Goal: Information Seeking & Learning: Learn about a topic

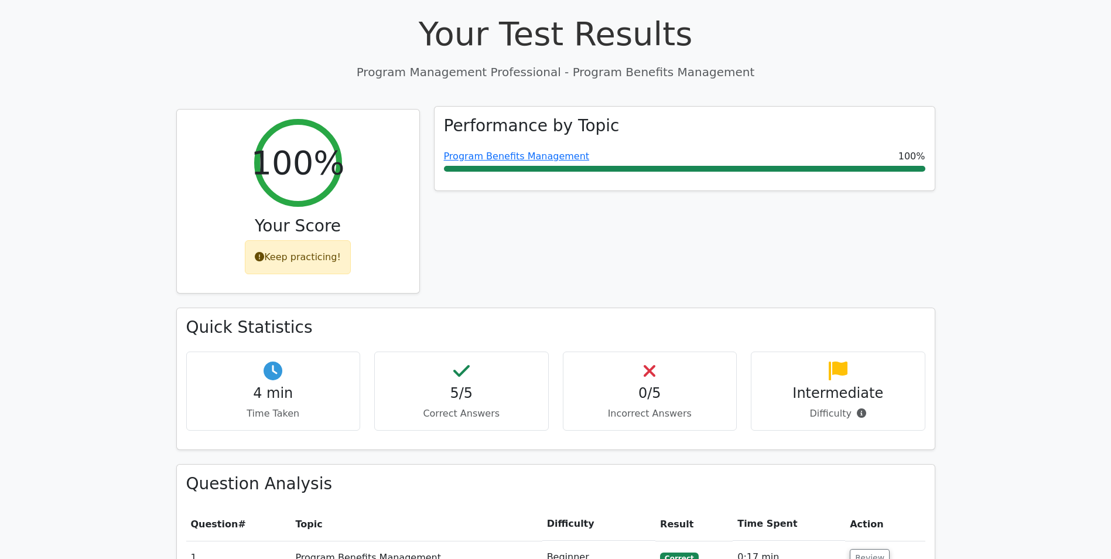
scroll to position [176, 0]
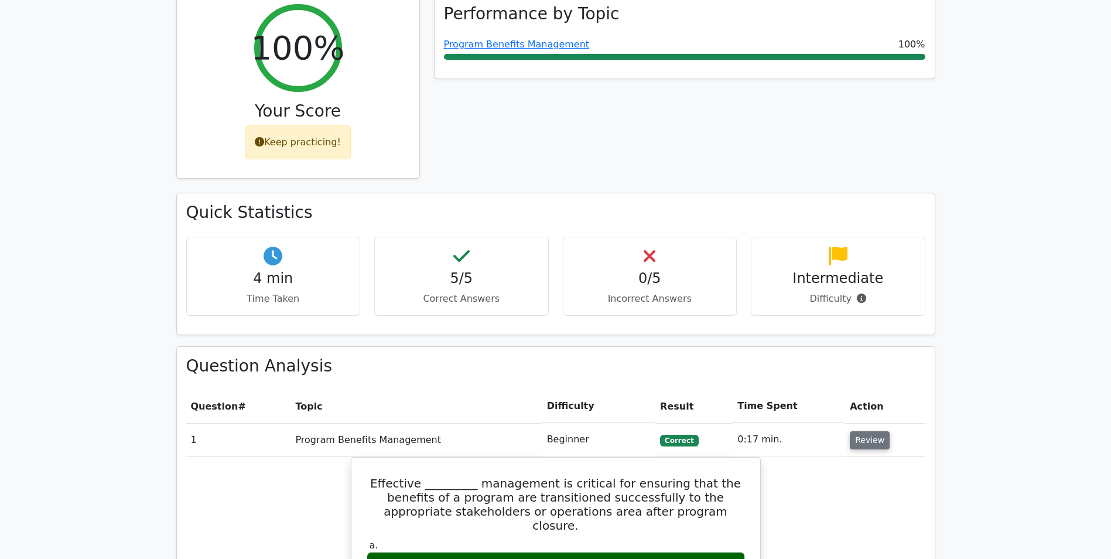
click at [859, 447] on button "Review" at bounding box center [870, 440] width 40 height 18
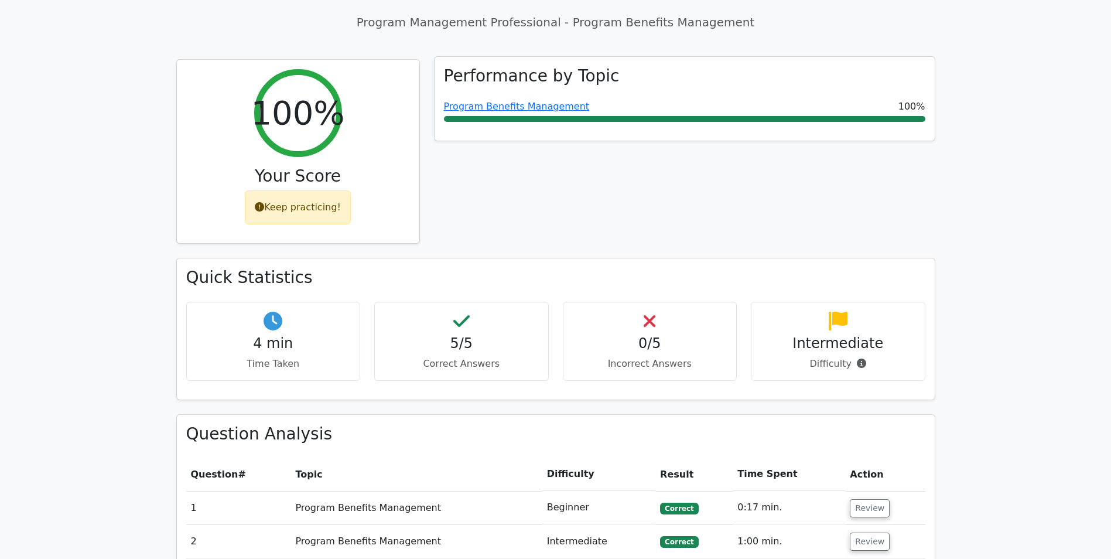
scroll to position [0, 0]
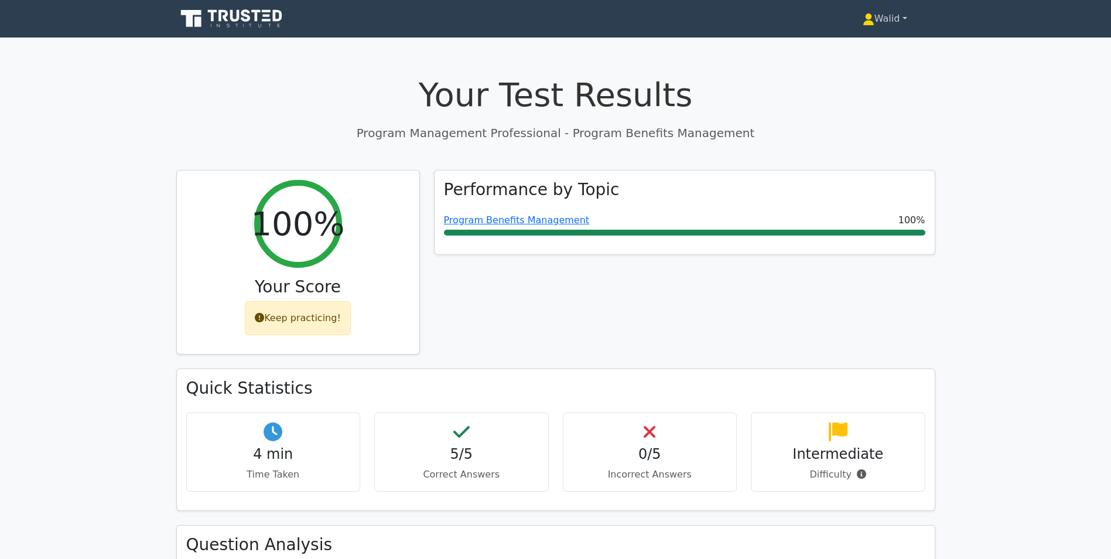
click at [876, 7] on div "Walid Profile Settings Profile" at bounding box center [555, 19] width 773 height 28
click at [876, 18] on link "Walid" at bounding box center [884, 18] width 101 height 23
click at [865, 40] on link "Profile" at bounding box center [881, 46] width 93 height 19
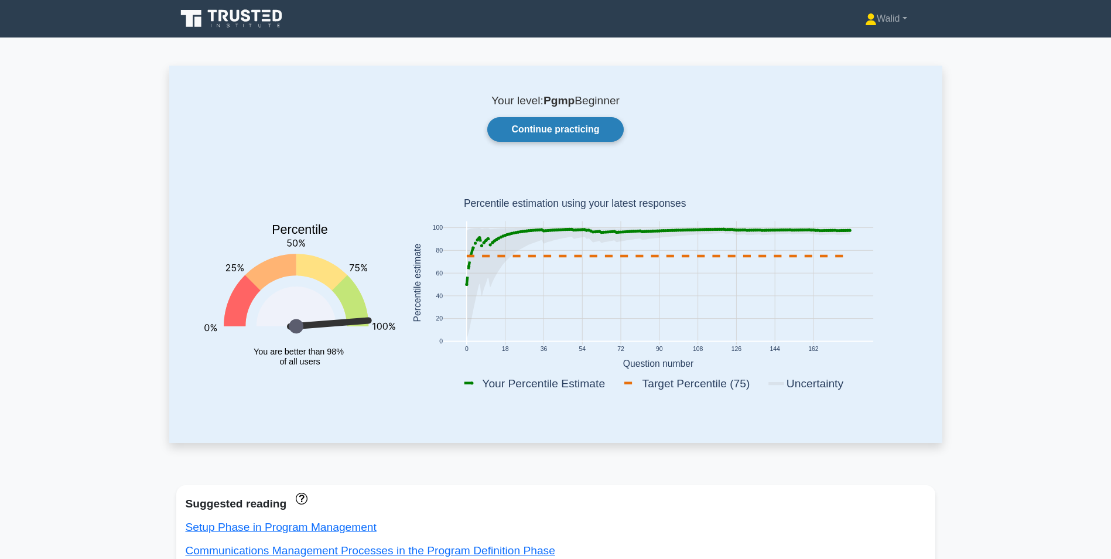
click at [579, 129] on link "Continue practicing" at bounding box center [555, 129] width 136 height 25
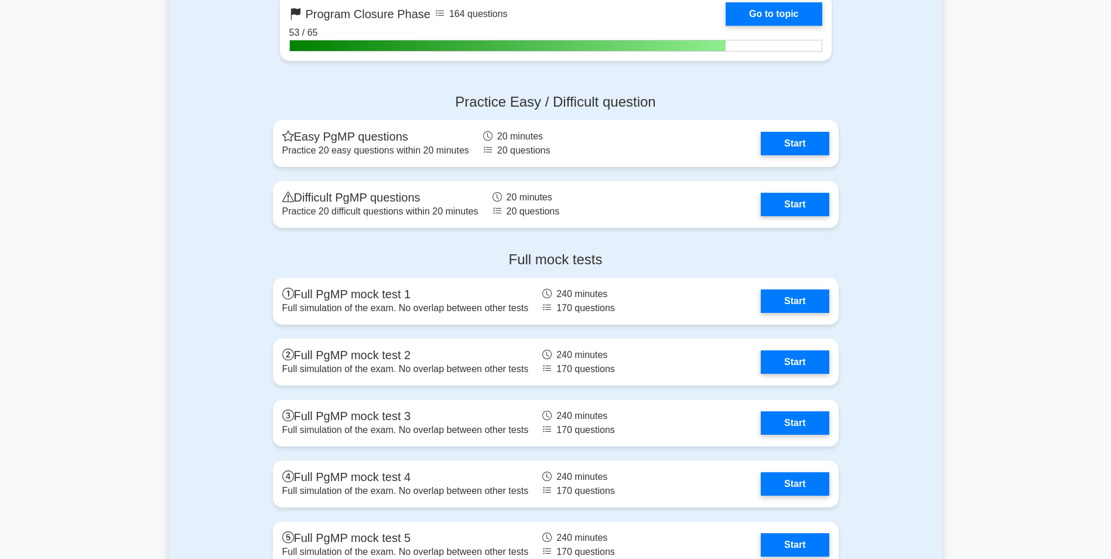
scroll to position [1230, 0]
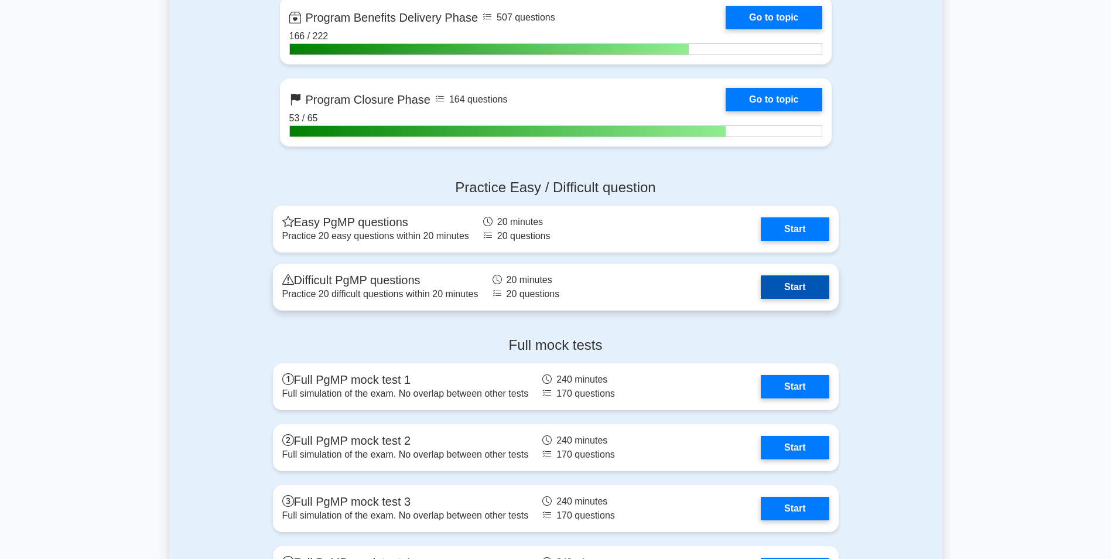
click at [778, 286] on link "Start" at bounding box center [795, 286] width 68 height 23
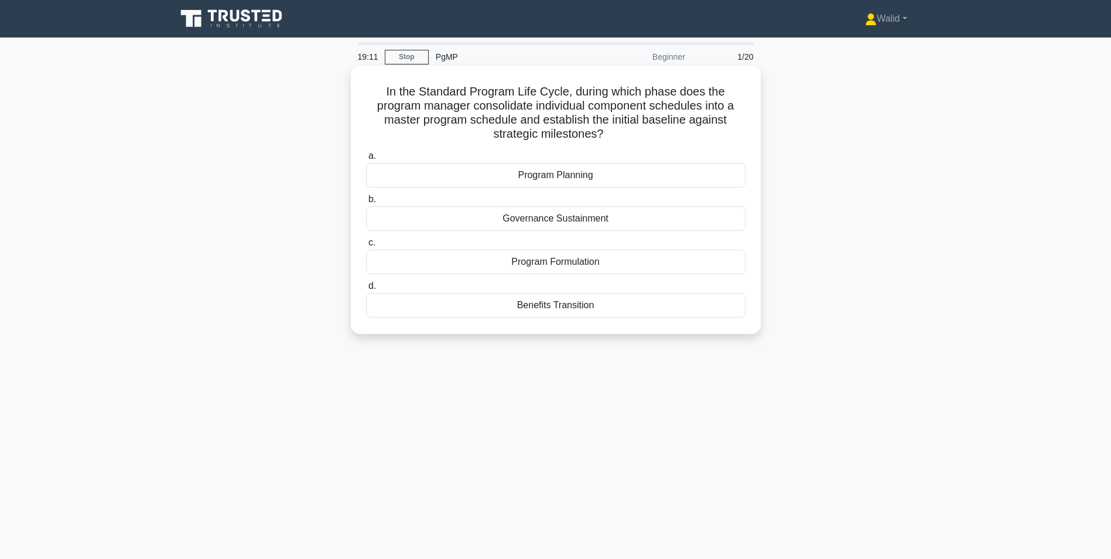
click at [545, 179] on div "Program Planning" at bounding box center [555, 175] width 379 height 25
click at [366, 160] on input "a. Program Planning" at bounding box center [366, 156] width 0 height 8
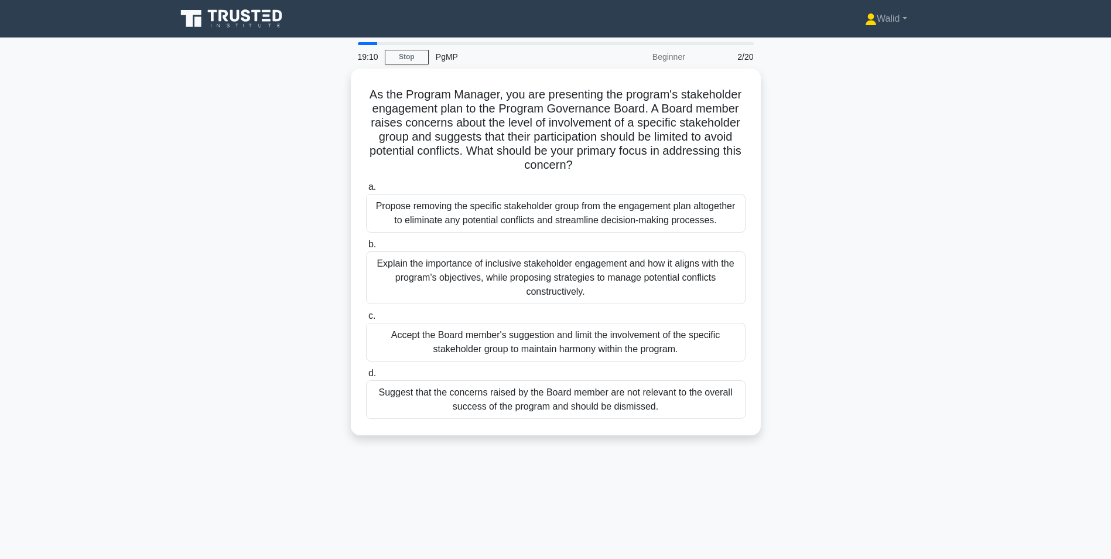
scroll to position [59, 0]
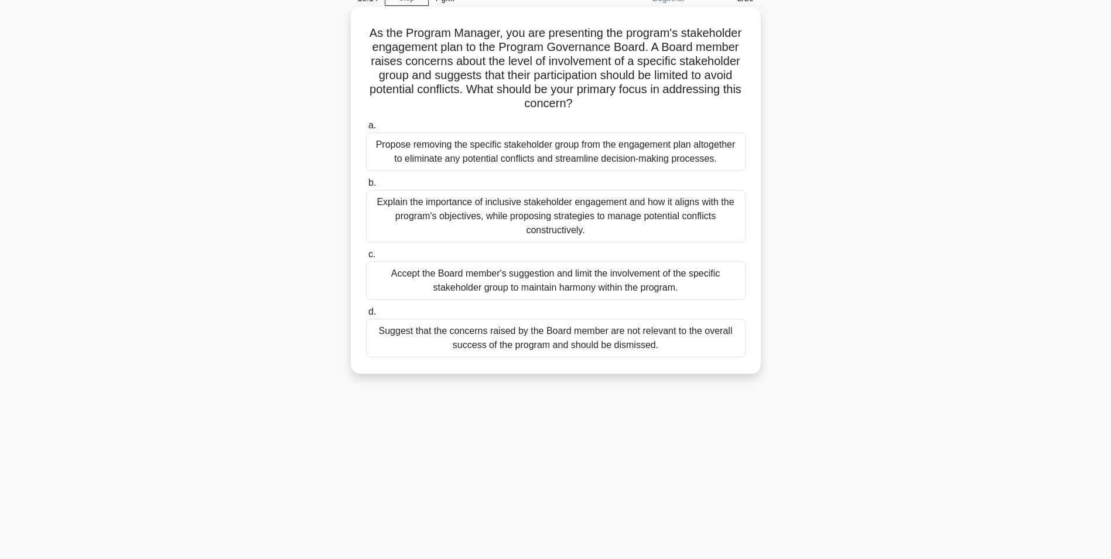
click at [549, 225] on div "Explain the importance of inclusive stakeholder engagement and how it aligns wi…" at bounding box center [555, 216] width 379 height 53
click at [366, 187] on input "b. Explain the importance of inclusive stakeholder engagement and how it aligns…" at bounding box center [366, 183] width 0 height 8
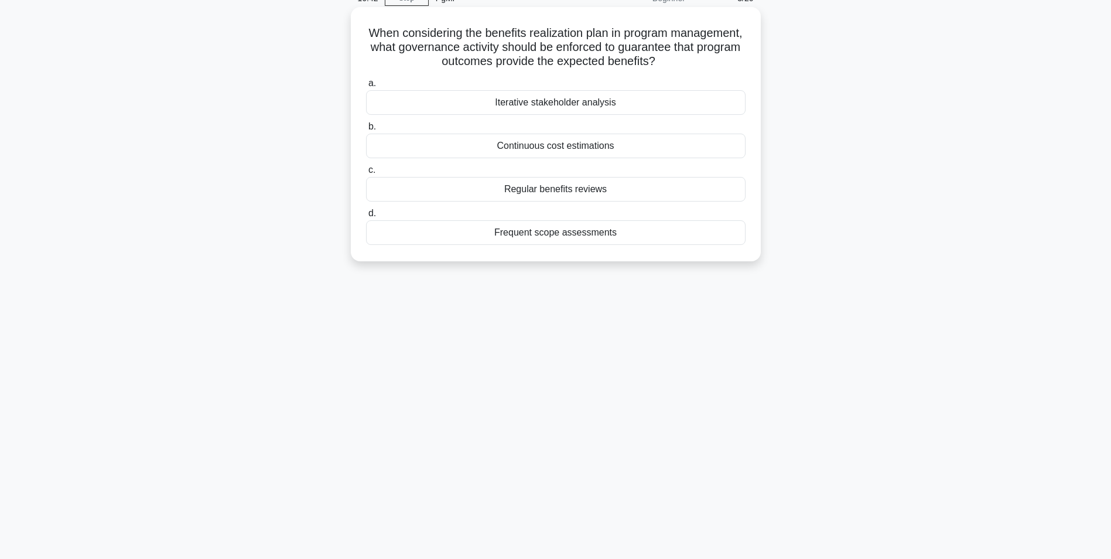
click at [574, 195] on div "Regular benefits reviews" at bounding box center [555, 189] width 379 height 25
click at [366, 174] on input "c. Regular benefits reviews" at bounding box center [366, 170] width 0 height 8
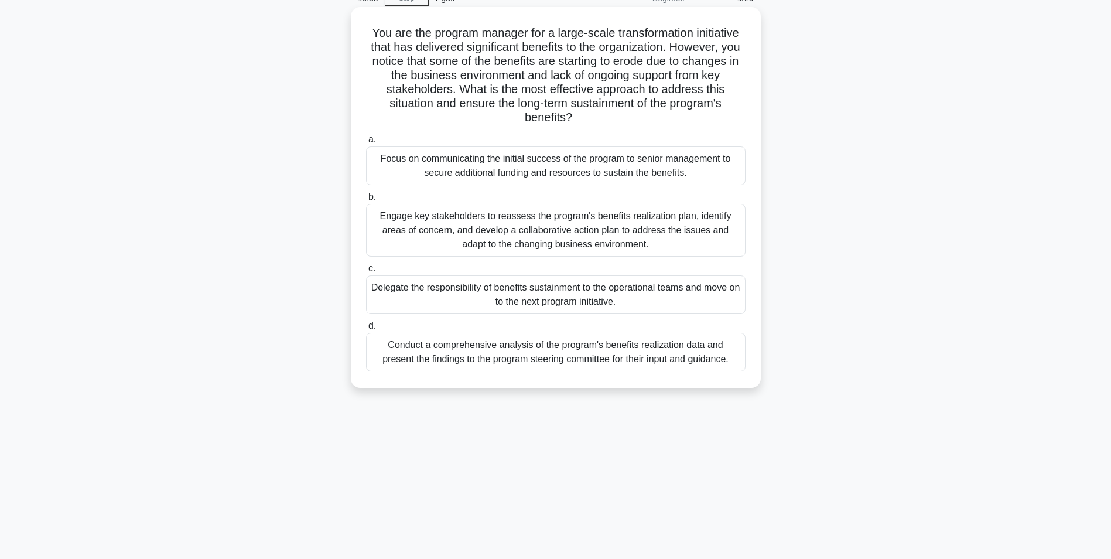
click at [563, 289] on div "Delegate the responsibility of benefits sustainment to the operational teams an…" at bounding box center [555, 294] width 379 height 39
click at [366, 272] on input "c. Delegate the responsibility of benefits sustainment to the operational teams…" at bounding box center [366, 269] width 0 height 8
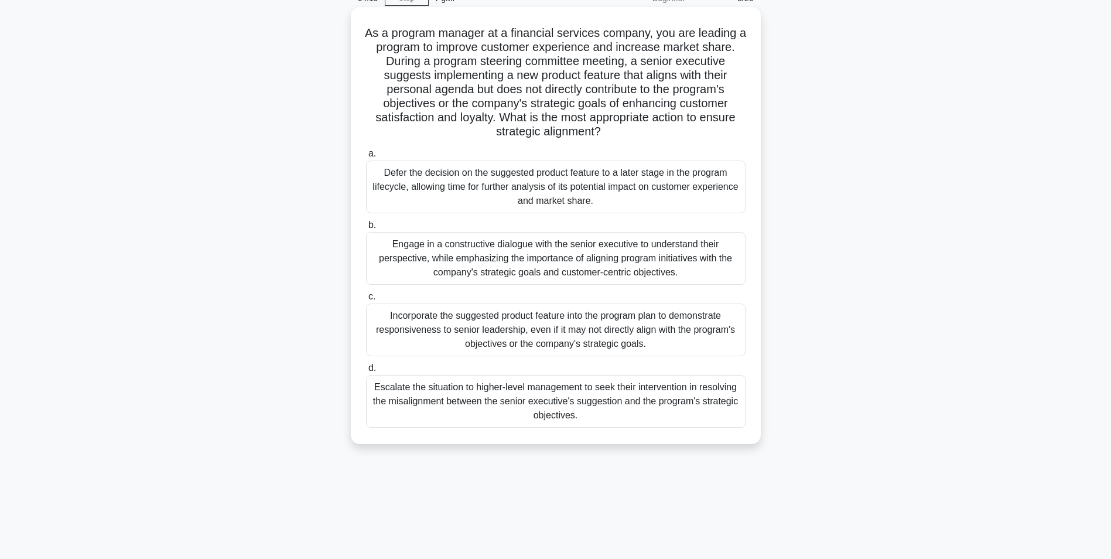
click at [558, 256] on div "Engage in a constructive dialogue with the senior executive to understand their…" at bounding box center [555, 258] width 379 height 53
click at [366, 229] on input "b. Engage in a constructive dialogue with the senior executive to understand th…" at bounding box center [366, 225] width 0 height 8
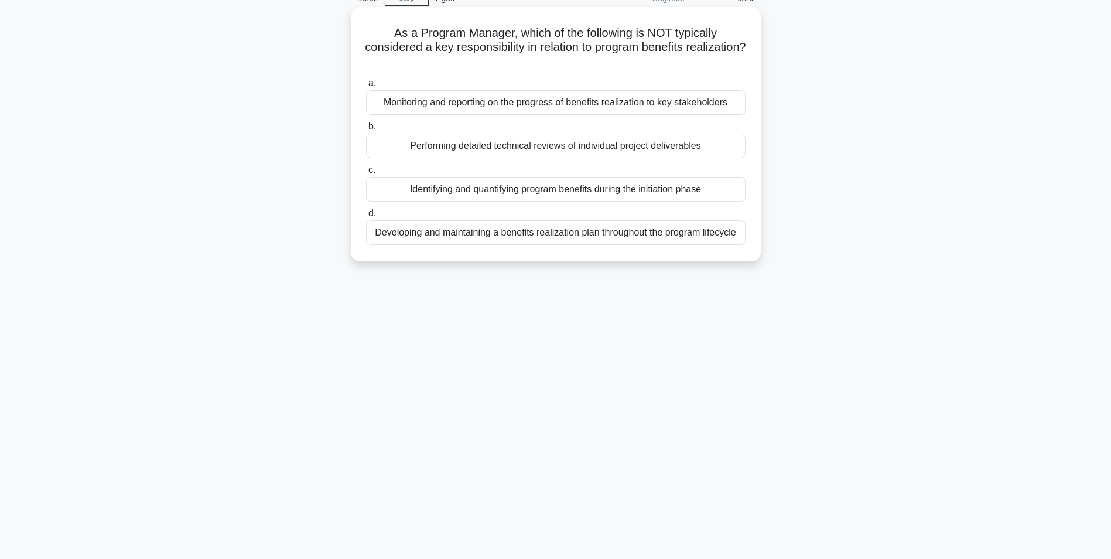
click at [577, 147] on div "Performing detailed technical reviews of individual project deliverables" at bounding box center [555, 146] width 379 height 25
click at [366, 131] on input "b. Performing detailed technical reviews of individual project deliverables" at bounding box center [366, 127] width 0 height 8
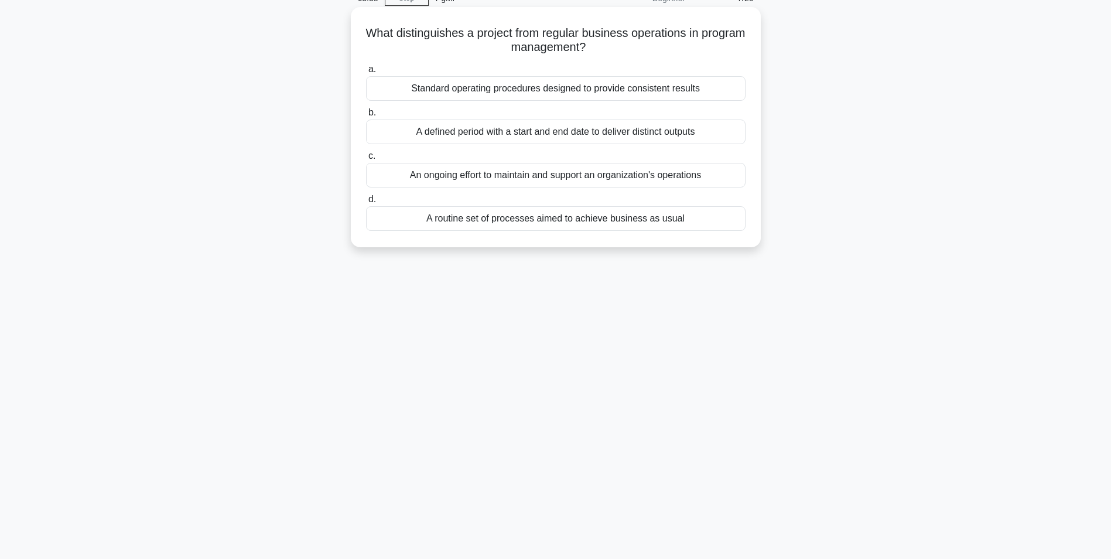
click at [587, 133] on div "A defined period with a start and end date to deliver distinct outputs" at bounding box center [555, 131] width 379 height 25
click at [366, 117] on input "b. A defined period with a start and end date to deliver distinct outputs" at bounding box center [366, 113] width 0 height 8
click at [477, 91] on div "Programs focus on short-term goals, while portfolios focus on long-term objecti…" at bounding box center [555, 88] width 379 height 25
click at [366, 73] on input "a. Programs focus on short-term goals, while portfolios focus on long-term obje…" at bounding box center [366, 70] width 0 height 8
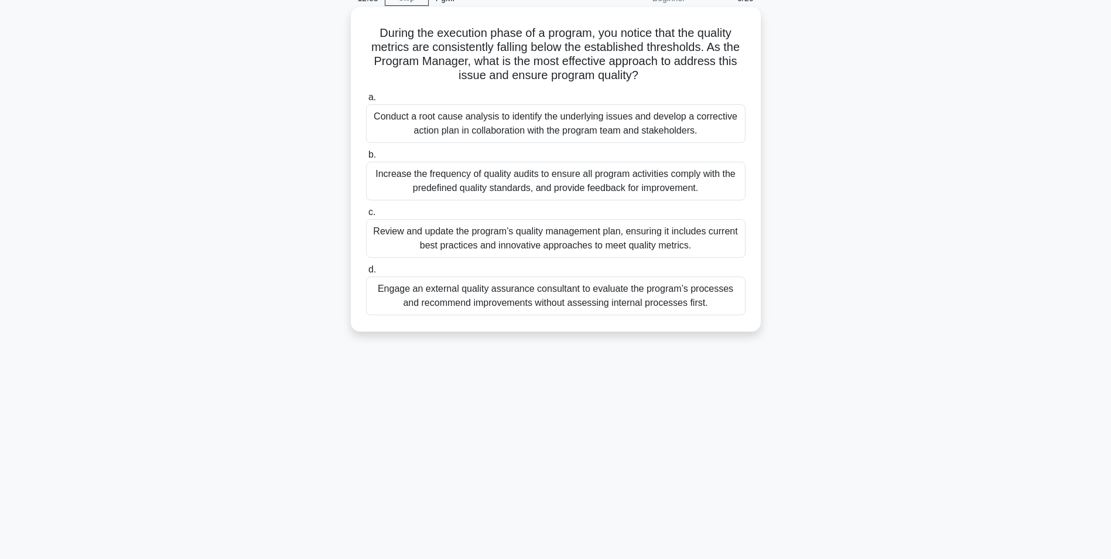
click at [570, 131] on div "Conduct a root cause analysis to identify the underlying issues and develop a c…" at bounding box center [555, 123] width 379 height 39
click at [366, 101] on input "a. Conduct a root cause analysis to identify the underlying issues and develop …" at bounding box center [366, 98] width 0 height 8
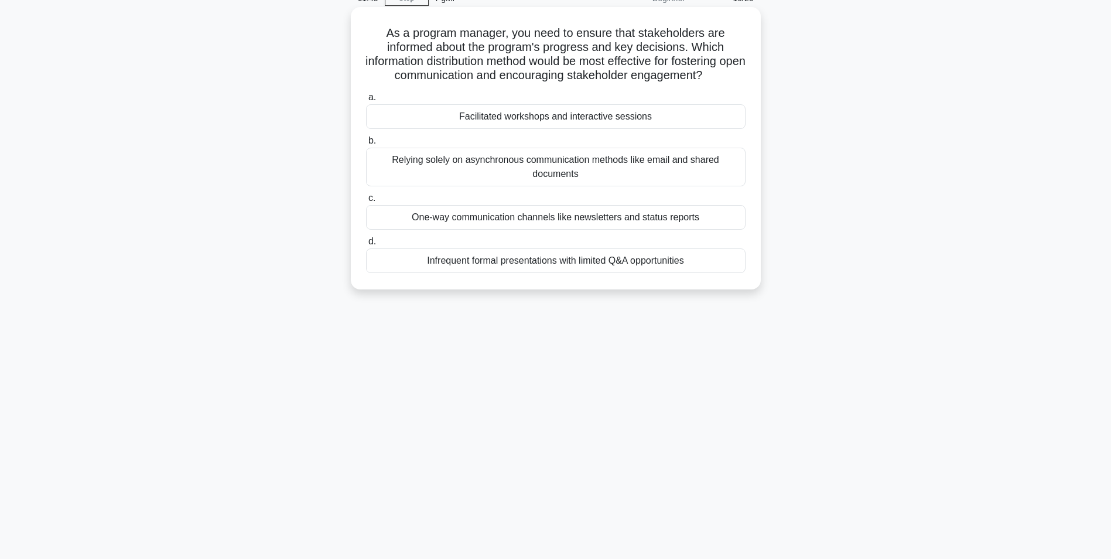
click at [525, 119] on div "Facilitated workshops and interactive sessions" at bounding box center [555, 116] width 379 height 25
click at [366, 101] on input "a. Facilitated workshops and interactive sessions" at bounding box center [366, 98] width 0 height 8
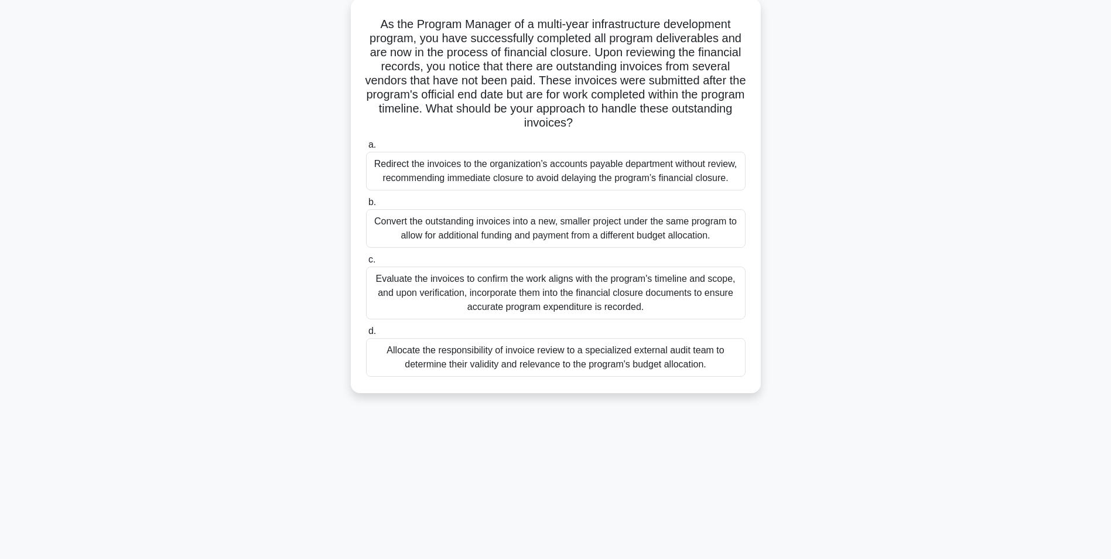
scroll to position [74, 0]
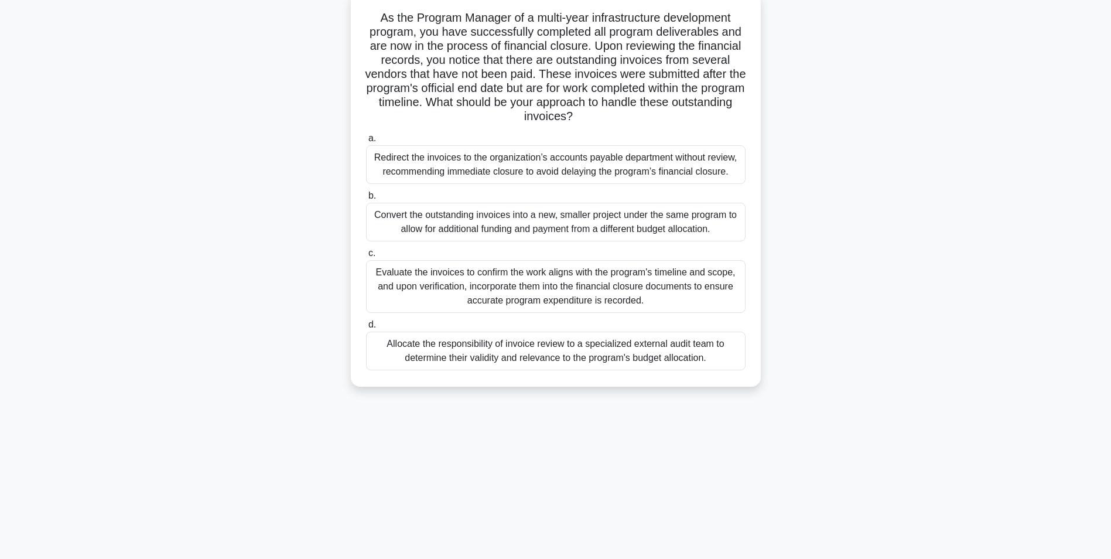
click at [560, 297] on div "Evaluate the invoices to confirm the work aligns with the program's timeline an…" at bounding box center [555, 286] width 379 height 53
click at [366, 257] on input "c. Evaluate the invoices to confirm the work aligns with the program's timeline…" at bounding box center [366, 253] width 0 height 8
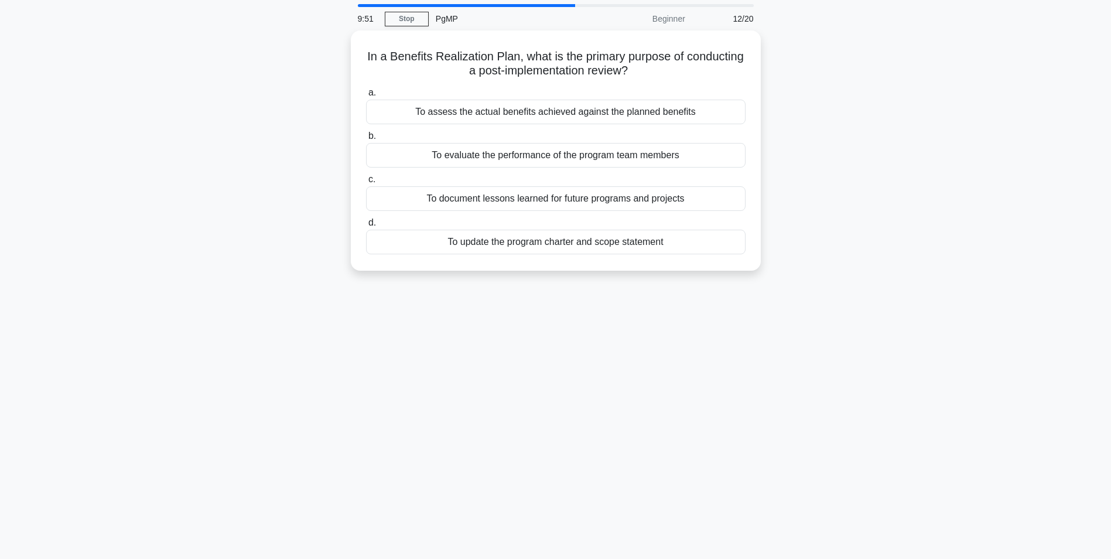
scroll to position [59, 0]
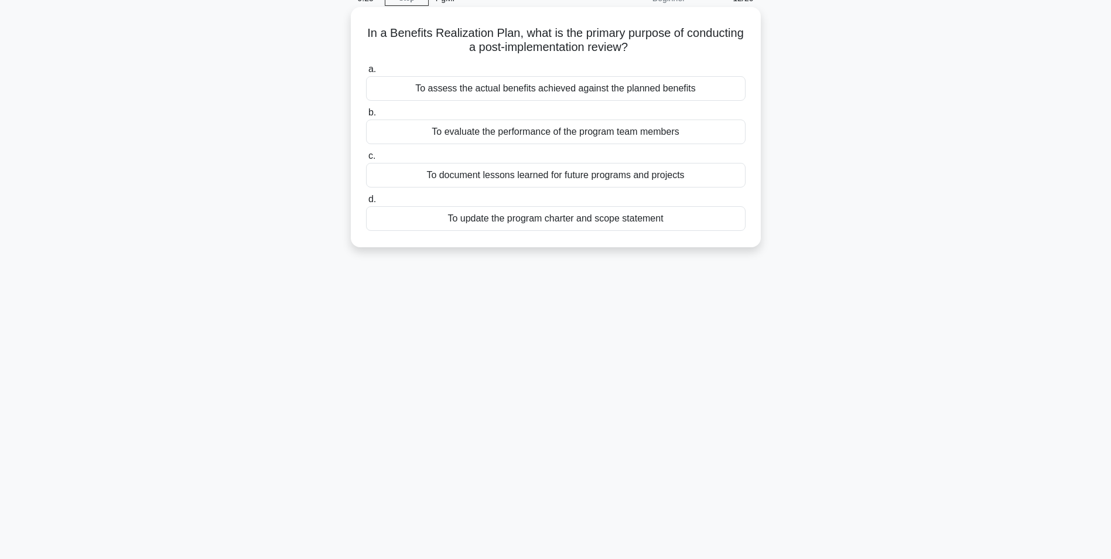
click at [557, 95] on div "To assess the actual benefits achieved against the planned benefits" at bounding box center [555, 88] width 379 height 25
click at [366, 73] on input "a. To assess the actual benefits achieved against the planned benefits" at bounding box center [366, 70] width 0 height 8
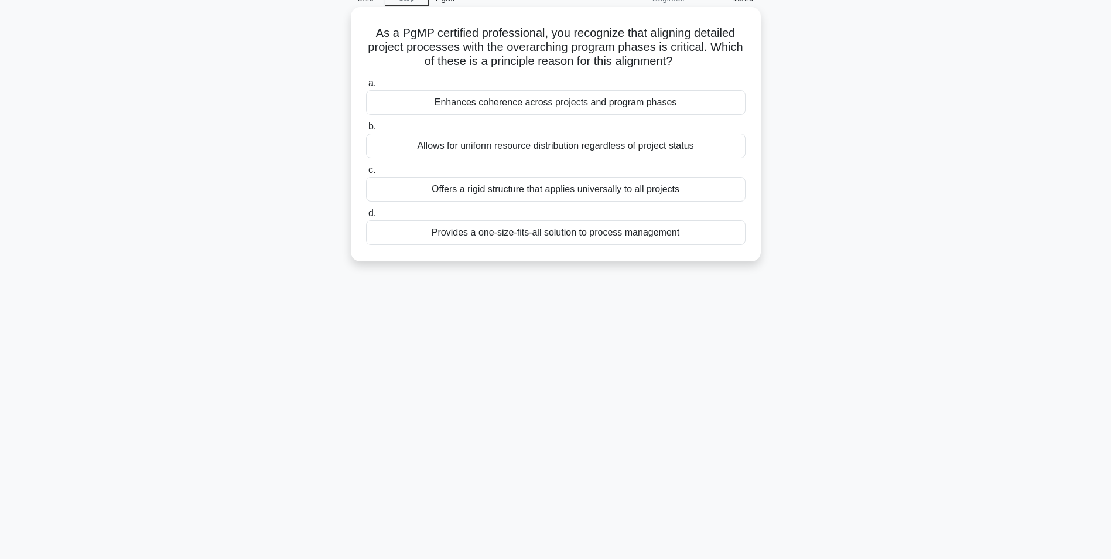
click at [597, 104] on div "Enhances coherence across projects and program phases" at bounding box center [555, 102] width 379 height 25
click at [366, 87] on input "a. Enhances coherence across projects and program phases" at bounding box center [366, 84] width 0 height 8
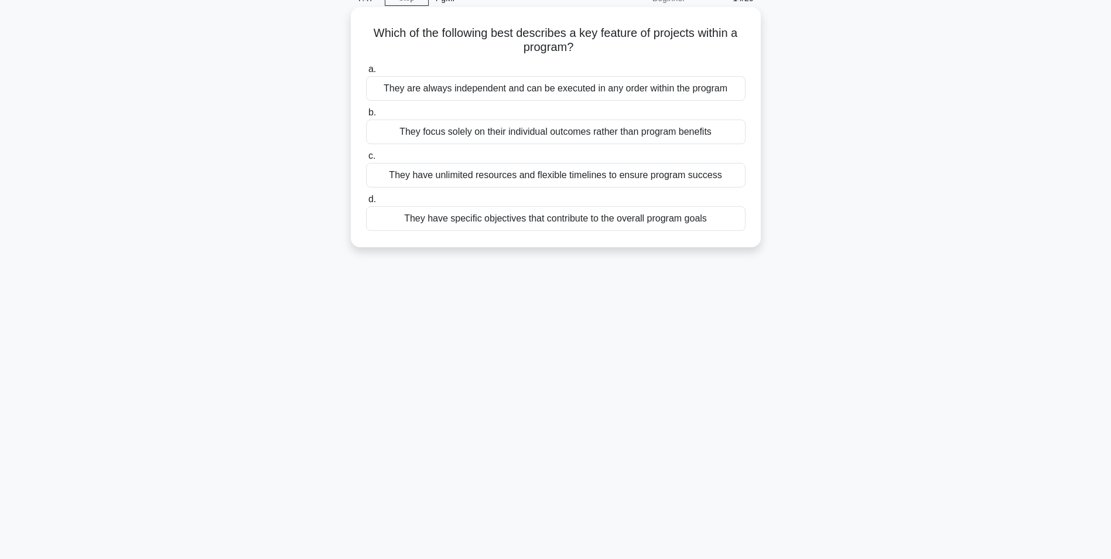
click at [555, 222] on div "They have specific objectives that contribute to the overall program goals" at bounding box center [555, 218] width 379 height 25
click at [366, 203] on input "d. They have specific objectives that contribute to the overall program goals" at bounding box center [366, 200] width 0 height 8
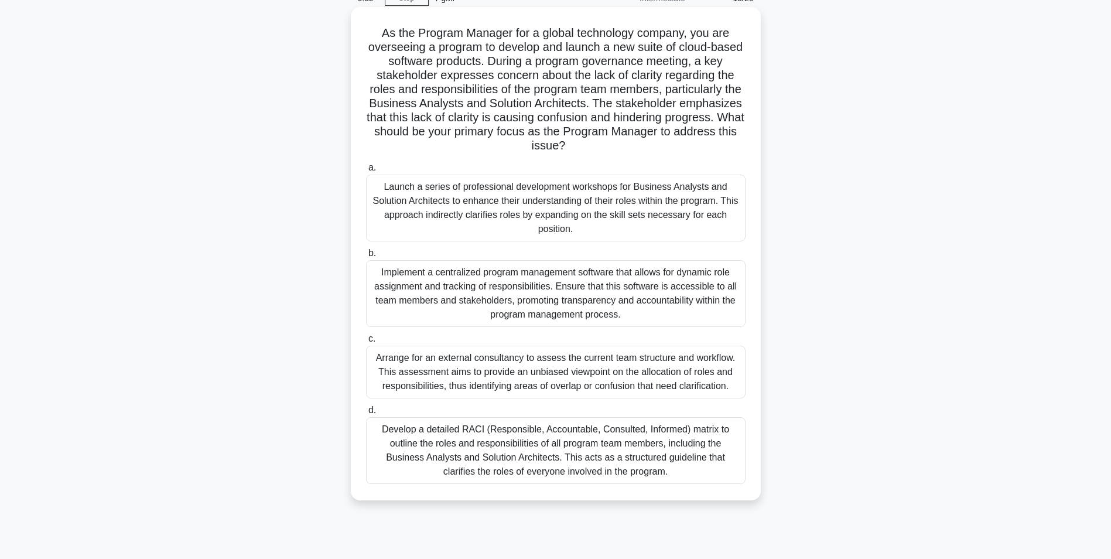
click at [567, 467] on div "Develop a detailed RACI (Responsible, Accountable, Consulted, Informed) matrix …" at bounding box center [555, 450] width 379 height 67
click at [366, 414] on input "d. Develop a detailed RACI (Responsible, Accountable, Consulted, Informed) matr…" at bounding box center [366, 410] width 0 height 8
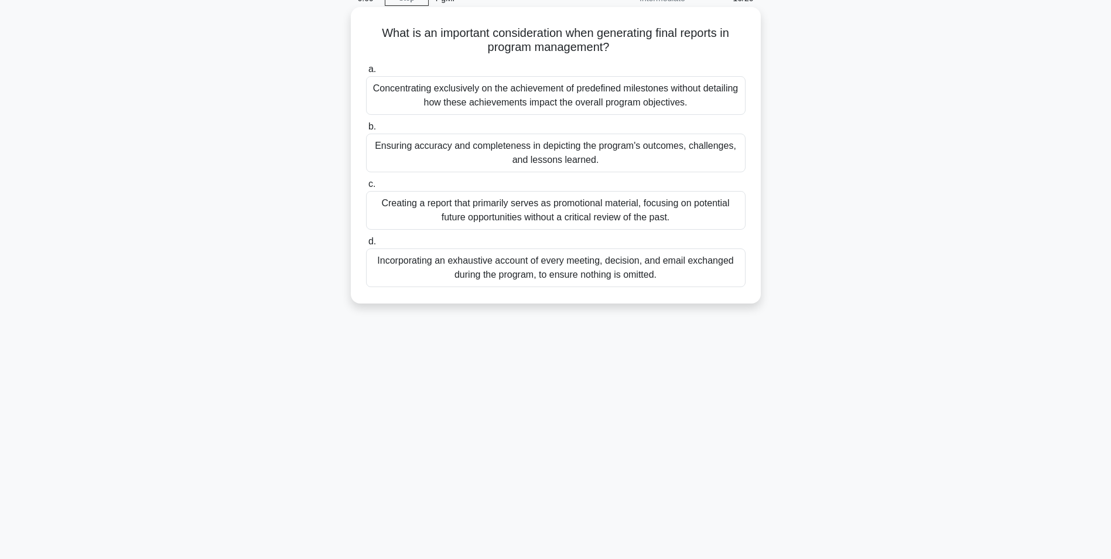
click at [495, 157] on div "Ensuring accuracy and completeness in depicting the program's outcomes, challen…" at bounding box center [555, 153] width 379 height 39
click at [366, 131] on input "b. Ensuring accuracy and completeness in depicting the program's outcomes, chal…" at bounding box center [366, 127] width 0 height 8
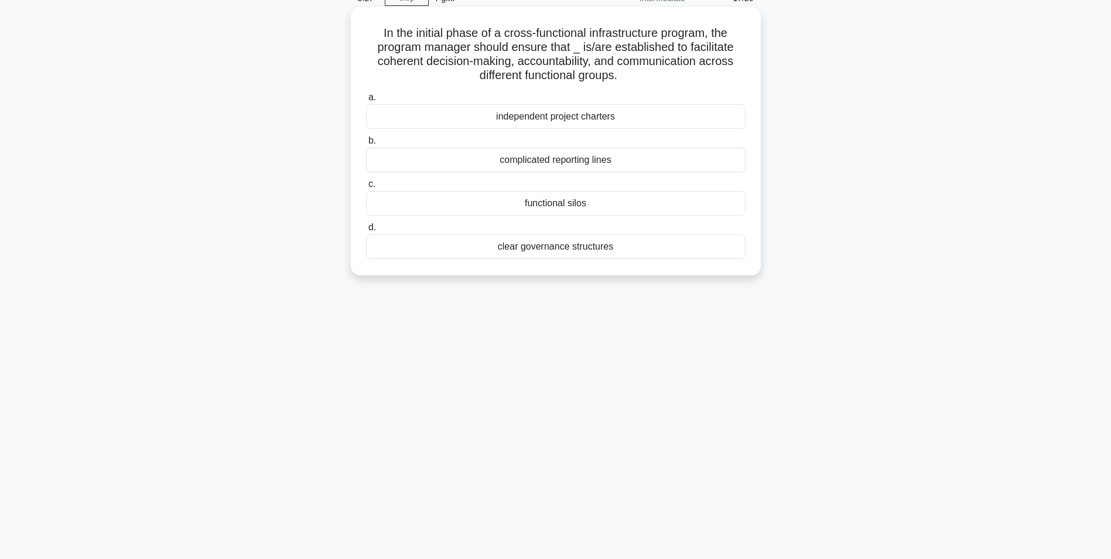
click at [542, 254] on div "clear governance structures" at bounding box center [555, 246] width 379 height 25
click at [366, 231] on input "d. clear governance structures" at bounding box center [366, 228] width 0 height 8
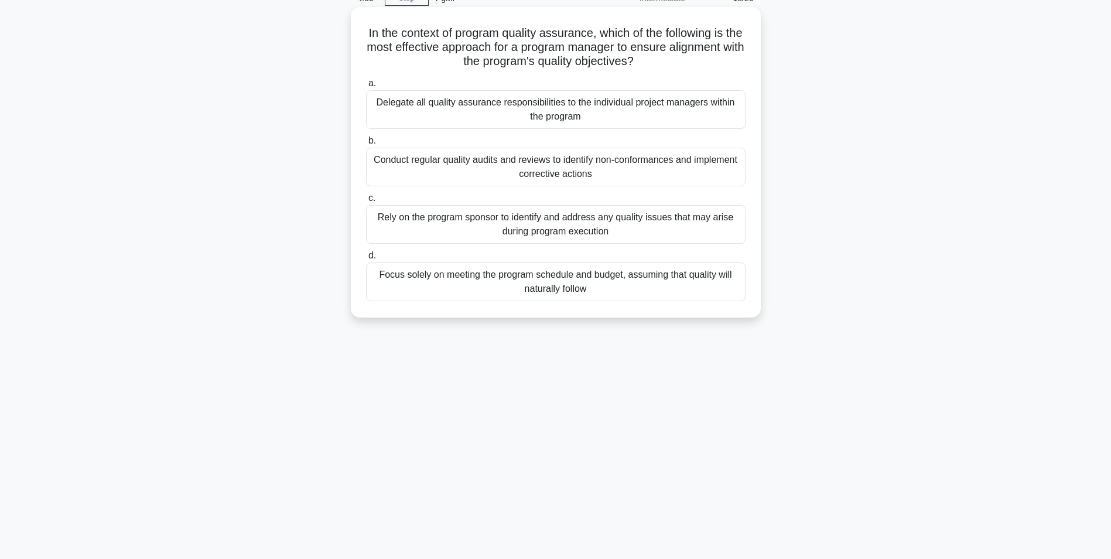
click at [461, 170] on div "Conduct regular quality audits and reviews to identify non-conformances and imp…" at bounding box center [555, 167] width 379 height 39
click at [366, 145] on input "b. Conduct regular quality audits and reviews to identify non-conformances and …" at bounding box center [366, 141] width 0 height 8
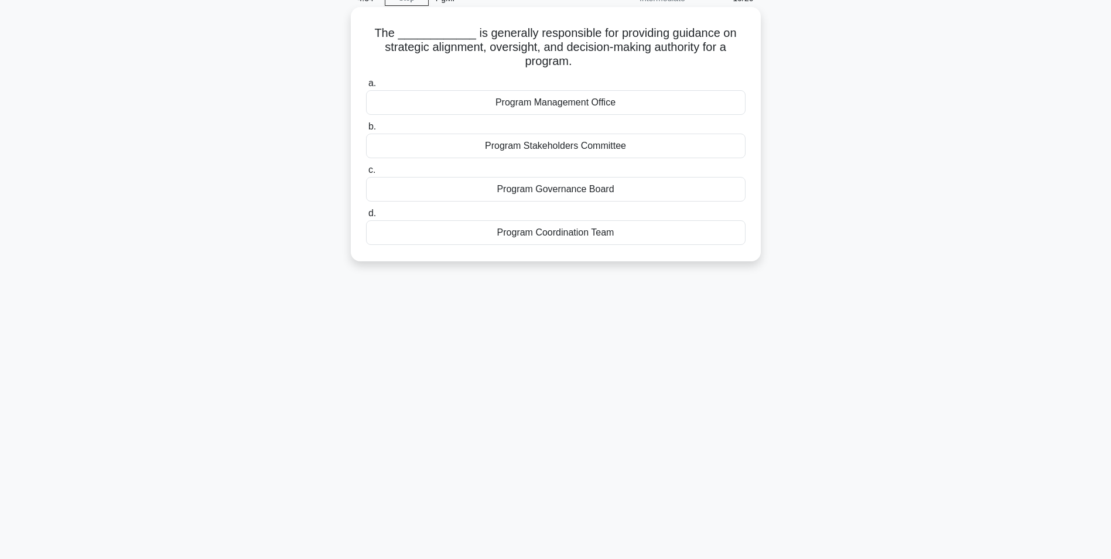
click at [508, 194] on div "Program Governance Board" at bounding box center [555, 189] width 379 height 25
click at [366, 174] on input "c. Program Governance Board" at bounding box center [366, 170] width 0 height 8
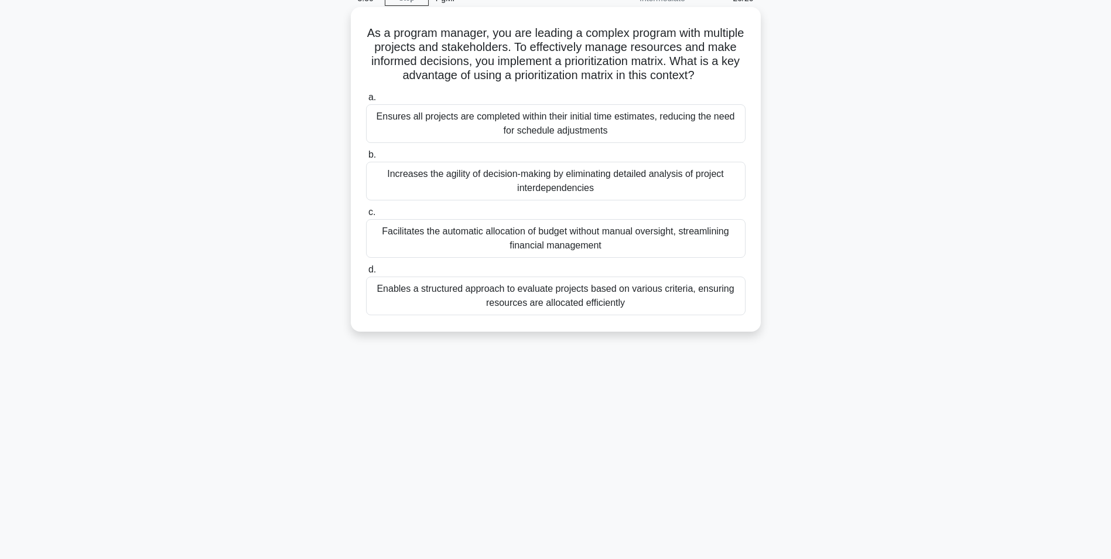
click at [573, 301] on div "Enables a structured approach to evaluate projects based on various criteria, e…" at bounding box center [555, 295] width 379 height 39
click at [366, 273] on input "d. Enables a structured approach to evaluate projects based on various criteria…" at bounding box center [366, 270] width 0 height 8
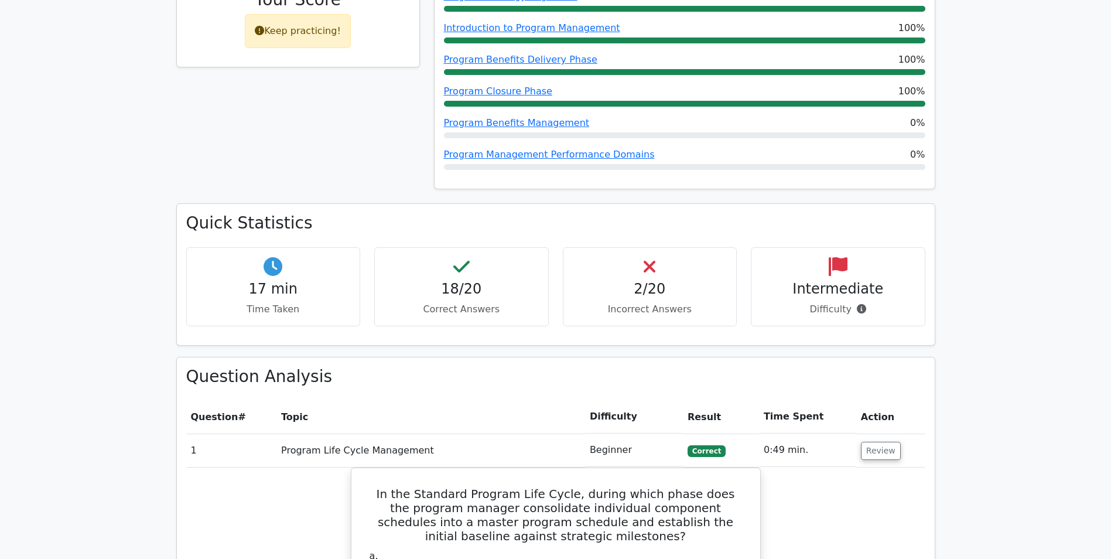
scroll to position [410, 0]
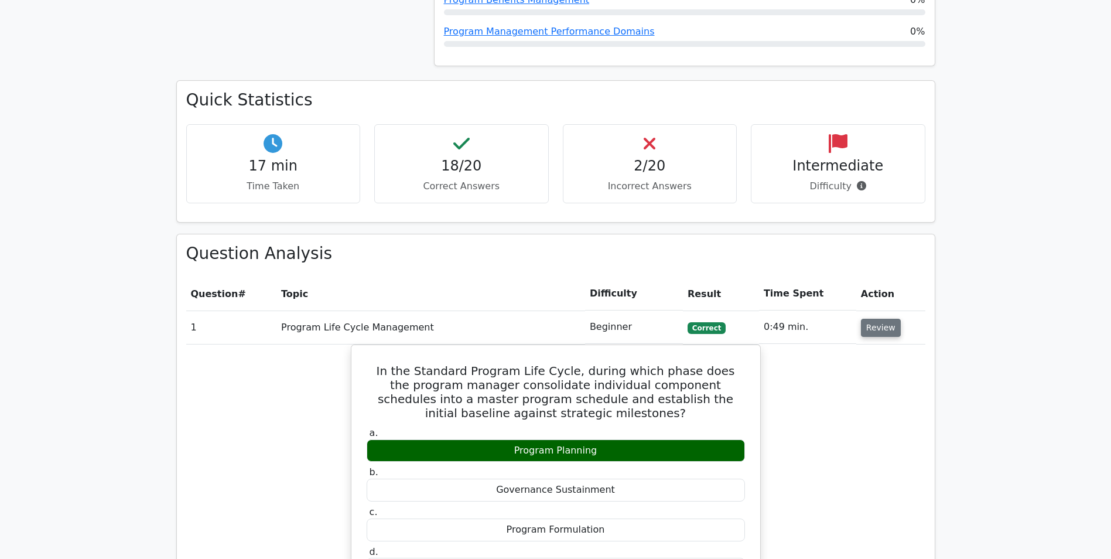
click at [882, 329] on button "Review" at bounding box center [881, 328] width 40 height 18
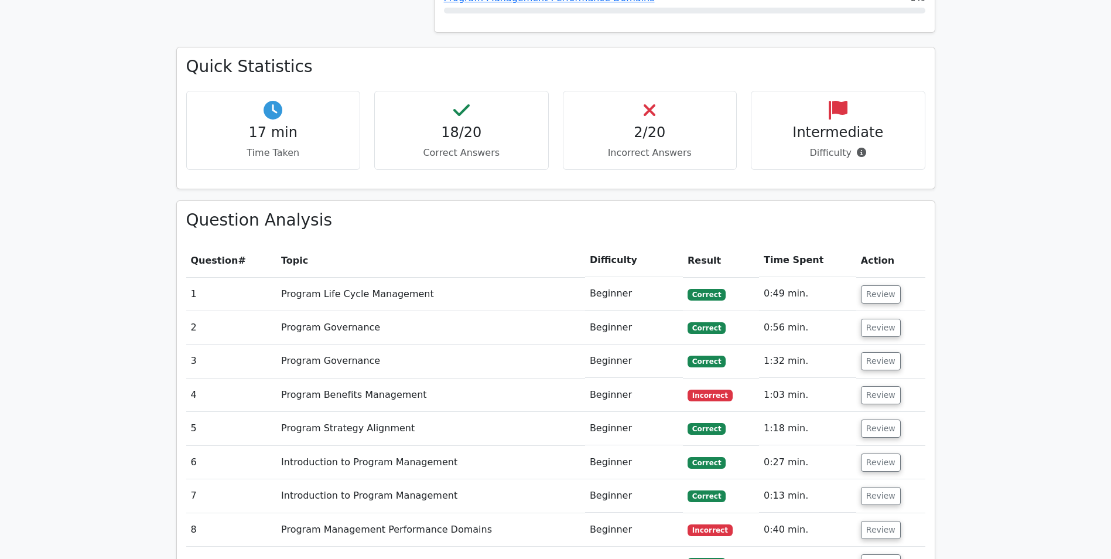
scroll to position [586, 0]
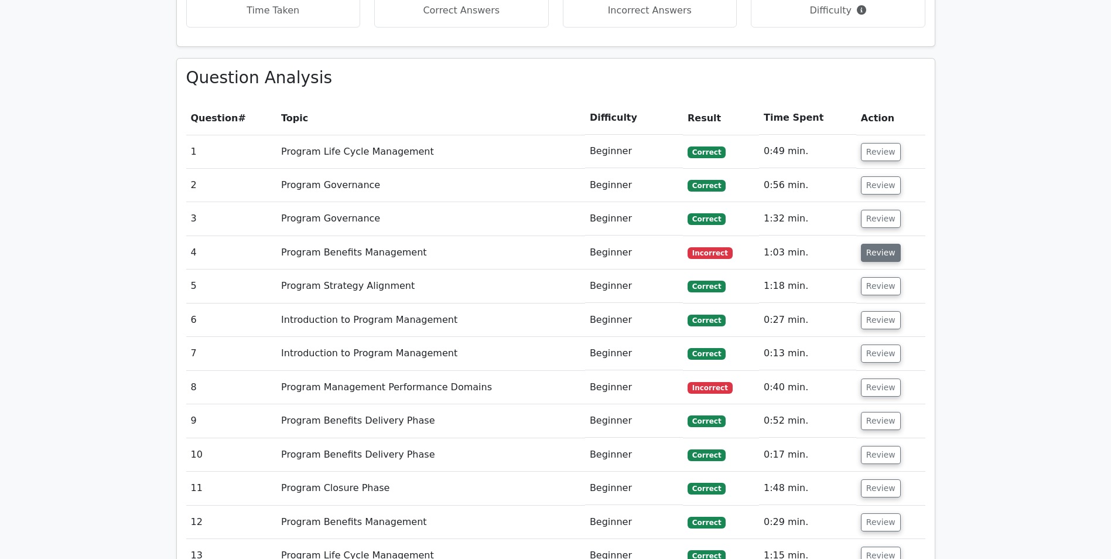
click at [881, 255] on button "Review" at bounding box center [881, 253] width 40 height 18
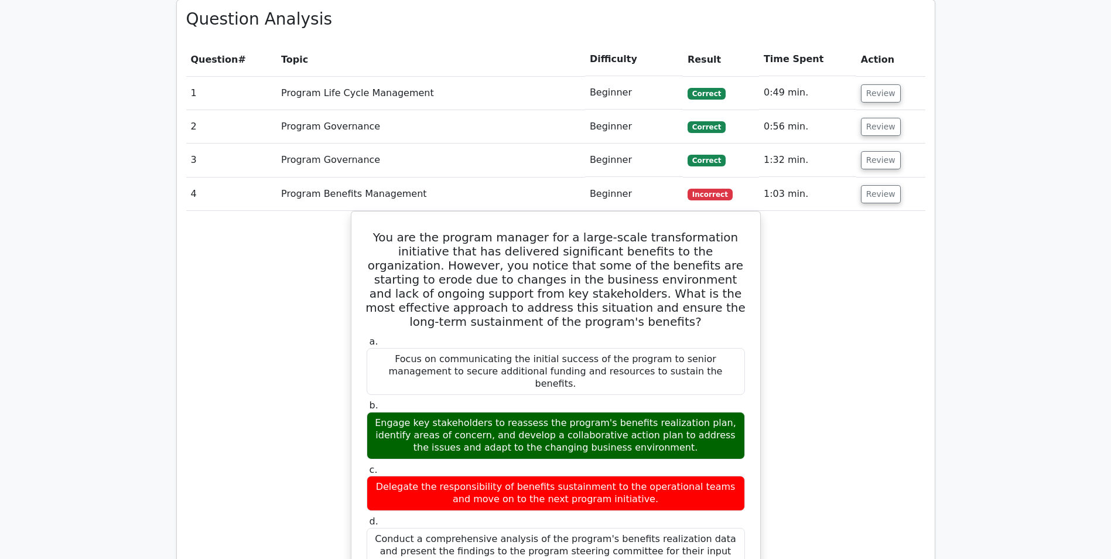
scroll to position [703, 0]
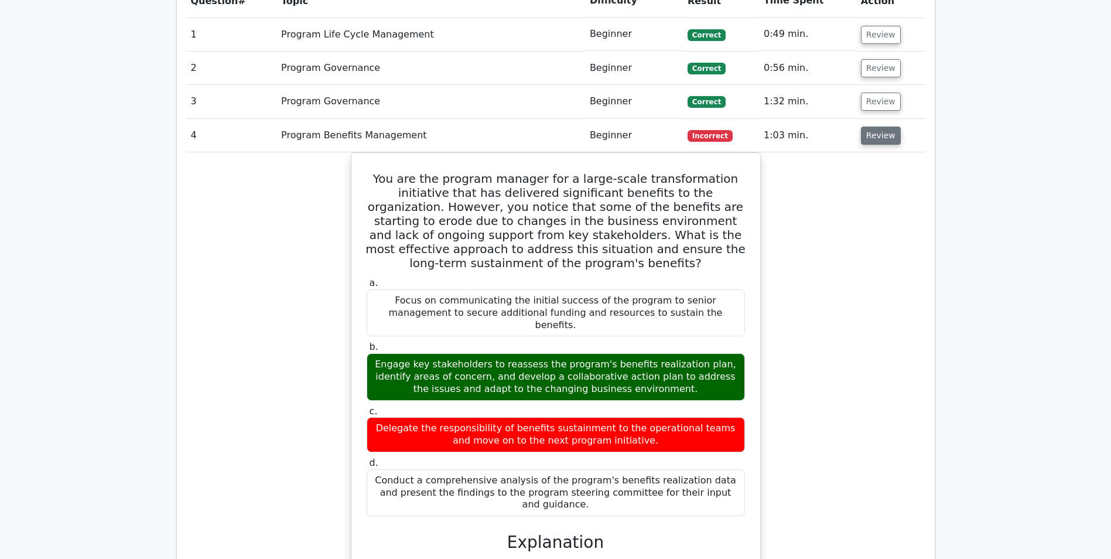
click at [887, 143] on button "Review" at bounding box center [881, 135] width 40 height 18
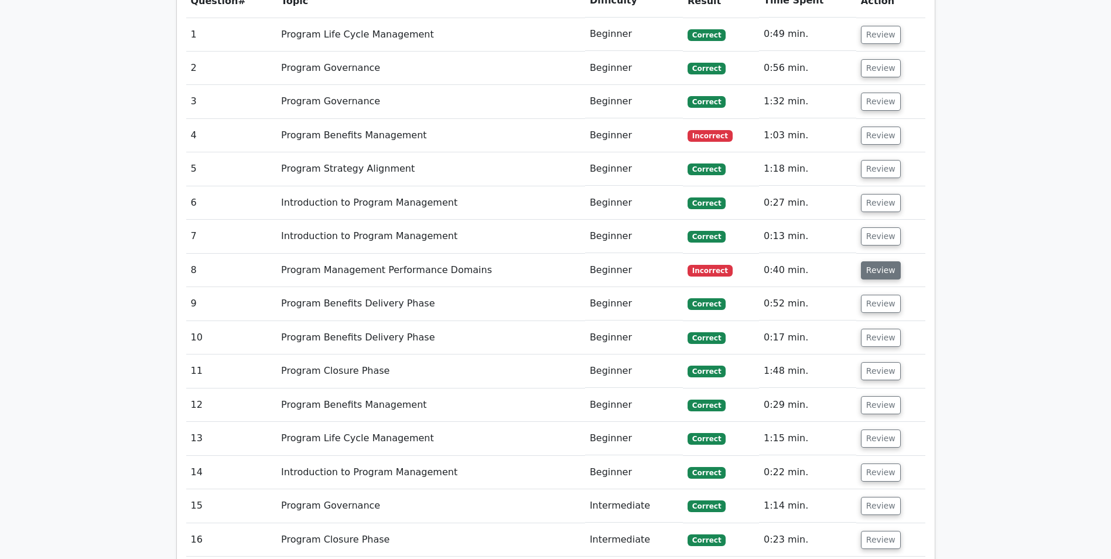
click at [874, 269] on button "Review" at bounding box center [881, 270] width 40 height 18
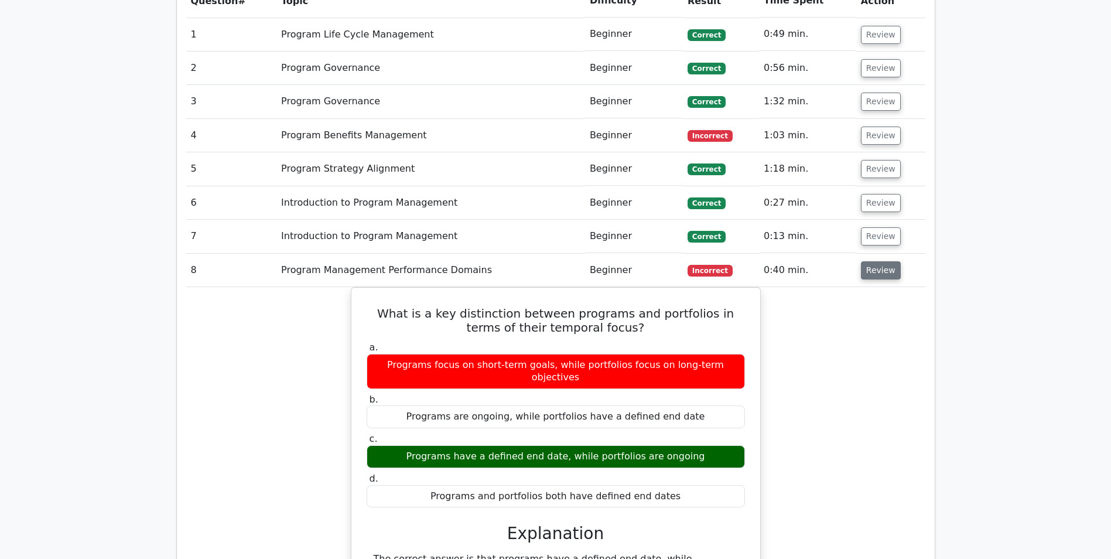
click at [874, 268] on button "Review" at bounding box center [881, 270] width 40 height 18
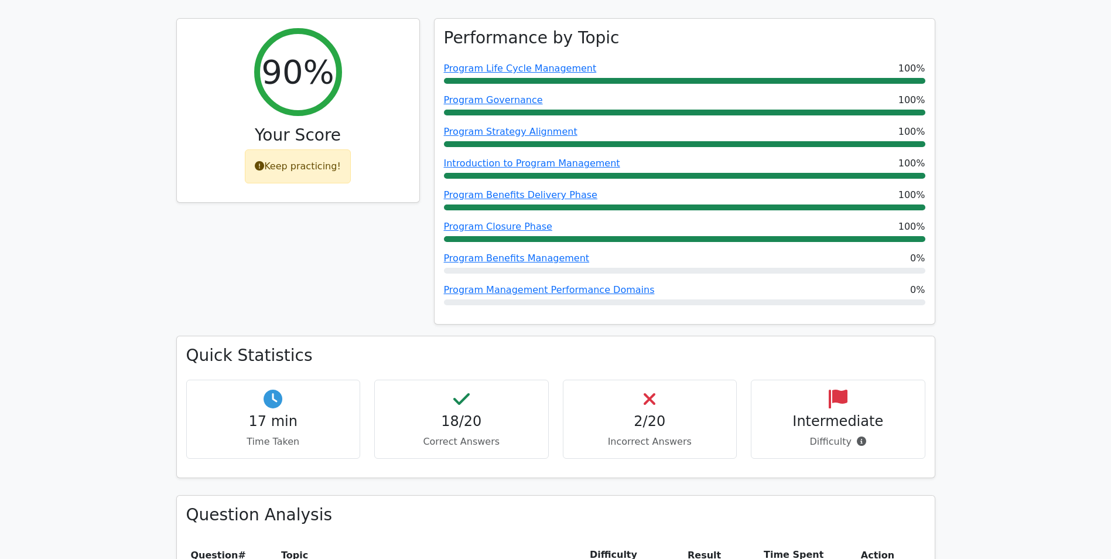
scroll to position [0, 0]
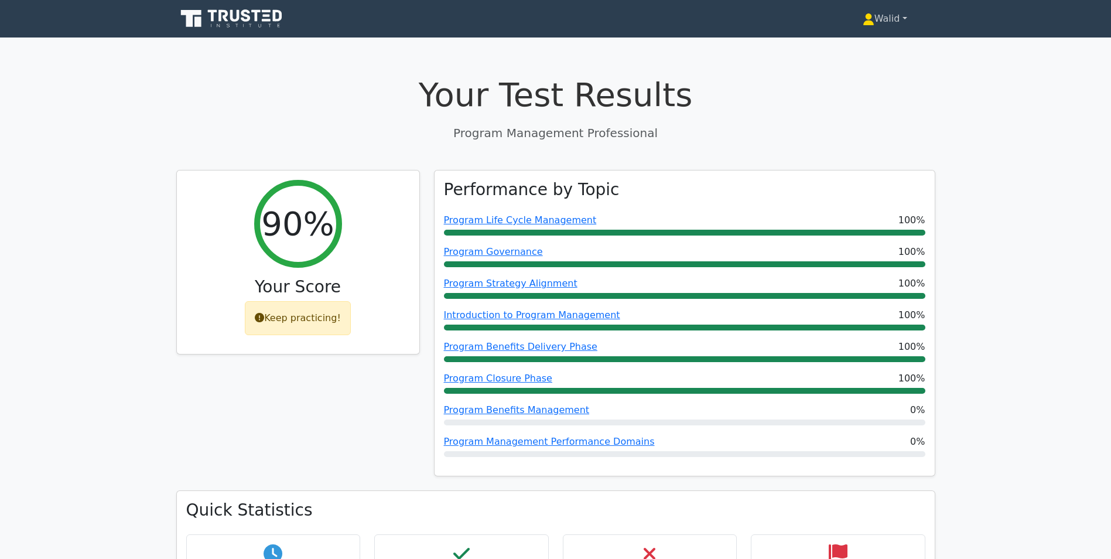
click at [880, 23] on link "Walid" at bounding box center [884, 18] width 101 height 23
click at [871, 39] on link "Profile" at bounding box center [881, 46] width 93 height 19
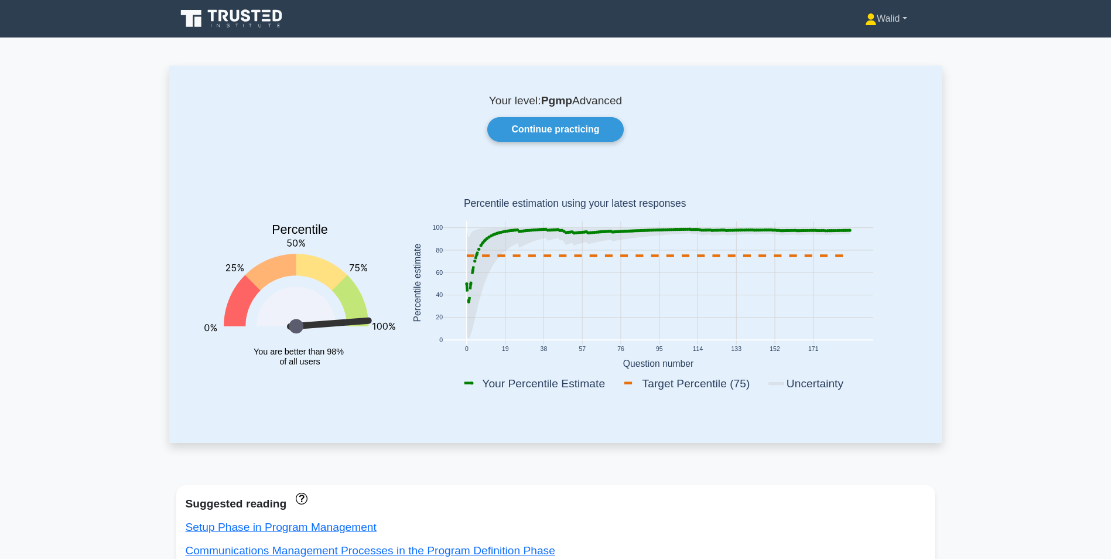
click at [884, 24] on link "Walid" at bounding box center [886, 18] width 98 height 23
click at [872, 40] on link "Profile" at bounding box center [883, 46] width 93 height 19
click at [591, 133] on link "Continue practicing" at bounding box center [555, 129] width 136 height 25
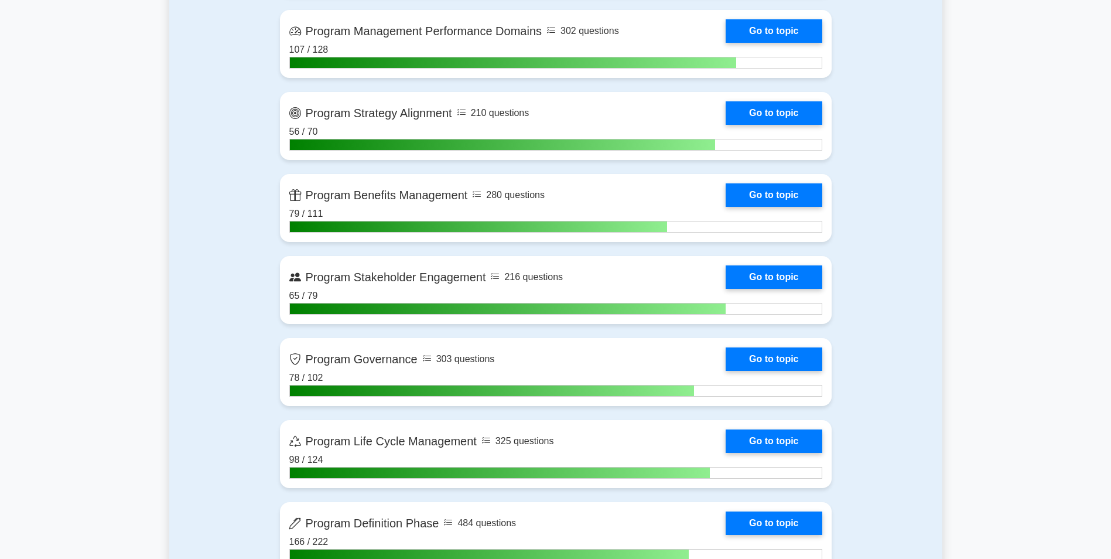
scroll to position [703, 0]
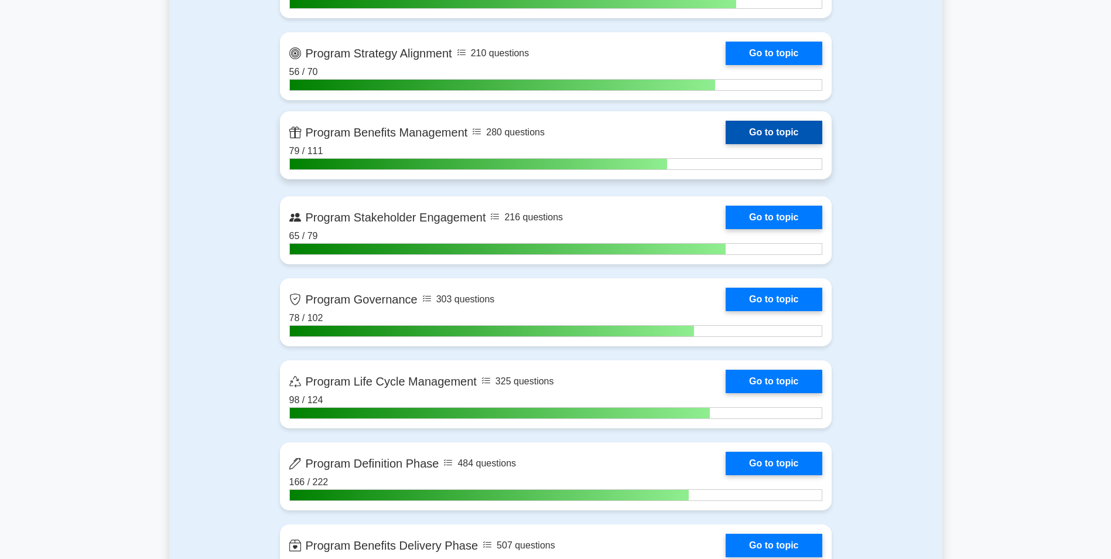
click at [809, 144] on link "Go to topic" at bounding box center [774, 132] width 96 height 23
